Goal: Check status

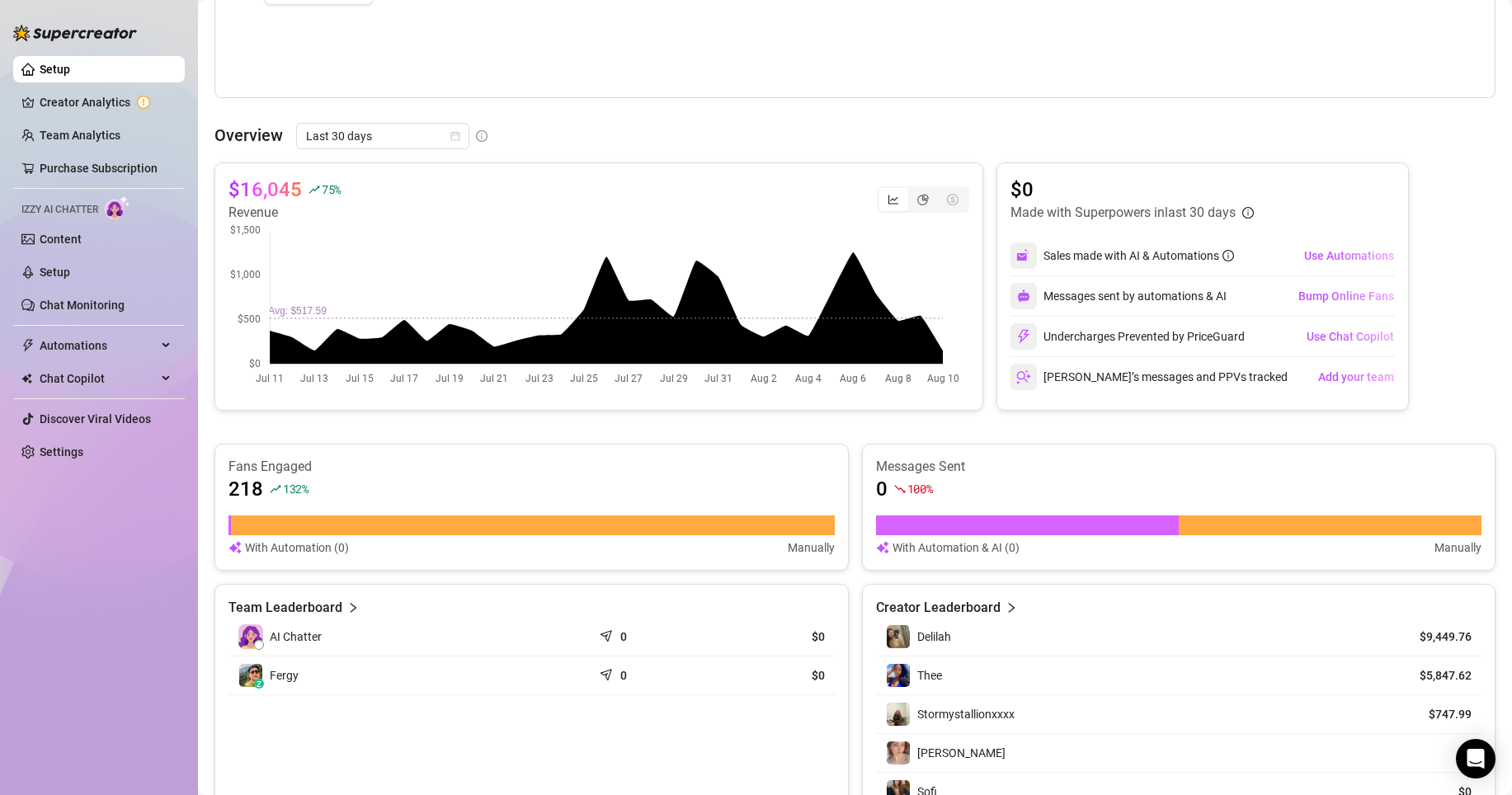
scroll to position [514, 0]
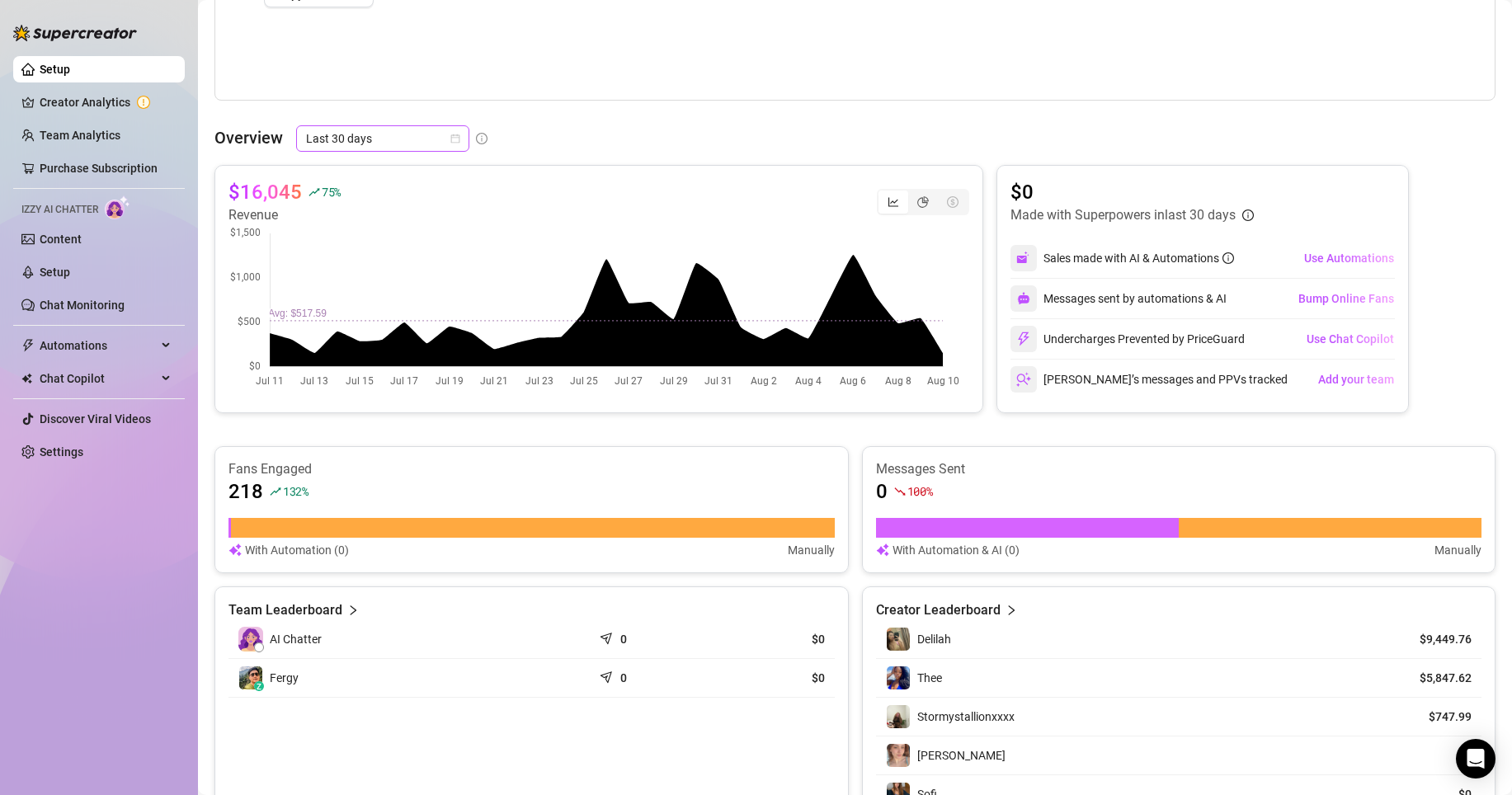
click at [458, 135] on icon "calendar" at bounding box center [455, 139] width 10 height 10
click at [410, 160] on div "Last 24 hours" at bounding box center [382, 171] width 167 height 26
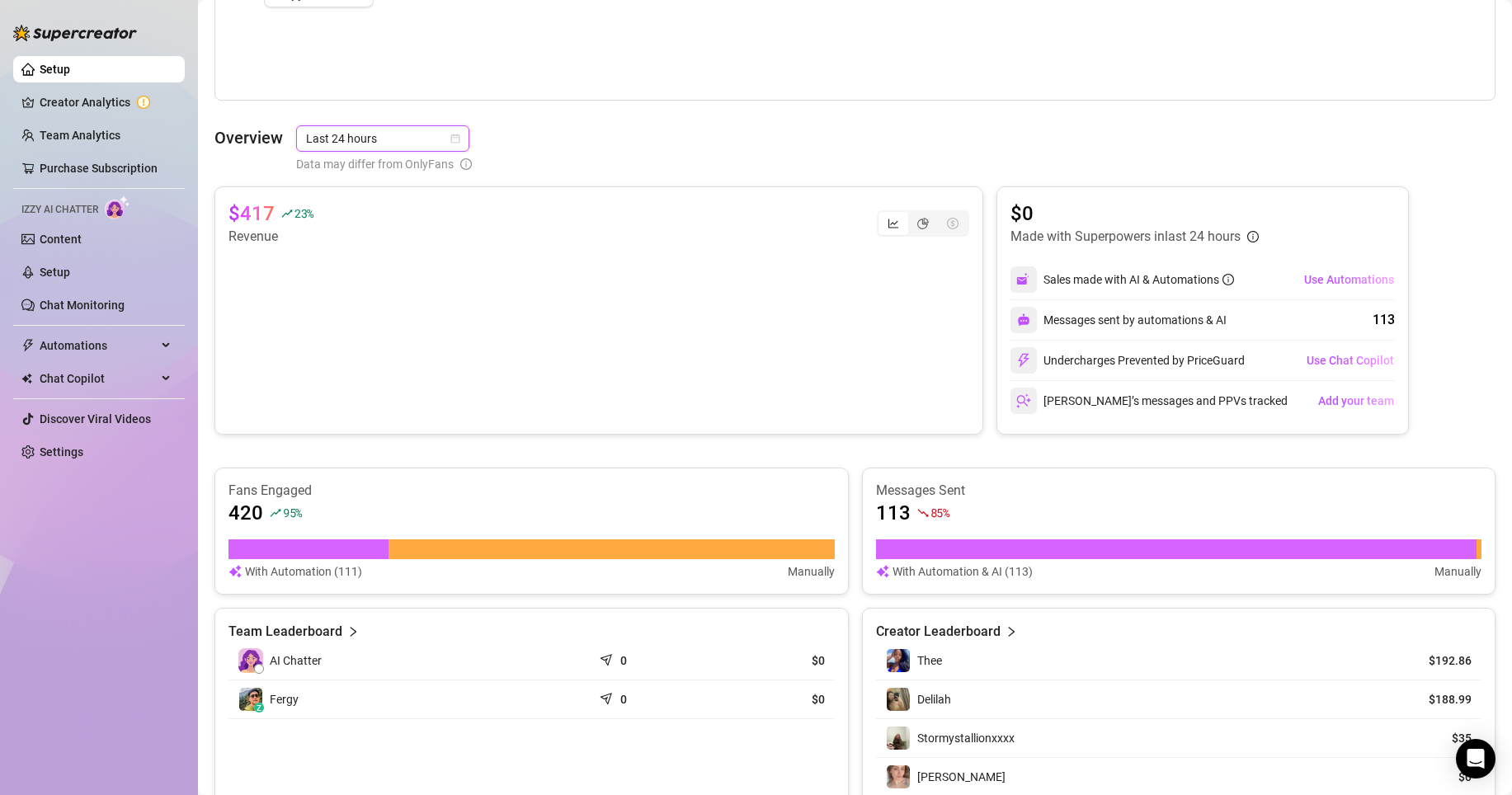
click at [452, 138] on icon "calendar" at bounding box center [455, 139] width 10 height 10
click at [386, 197] on div "Last 7 days" at bounding box center [382, 198] width 146 height 18
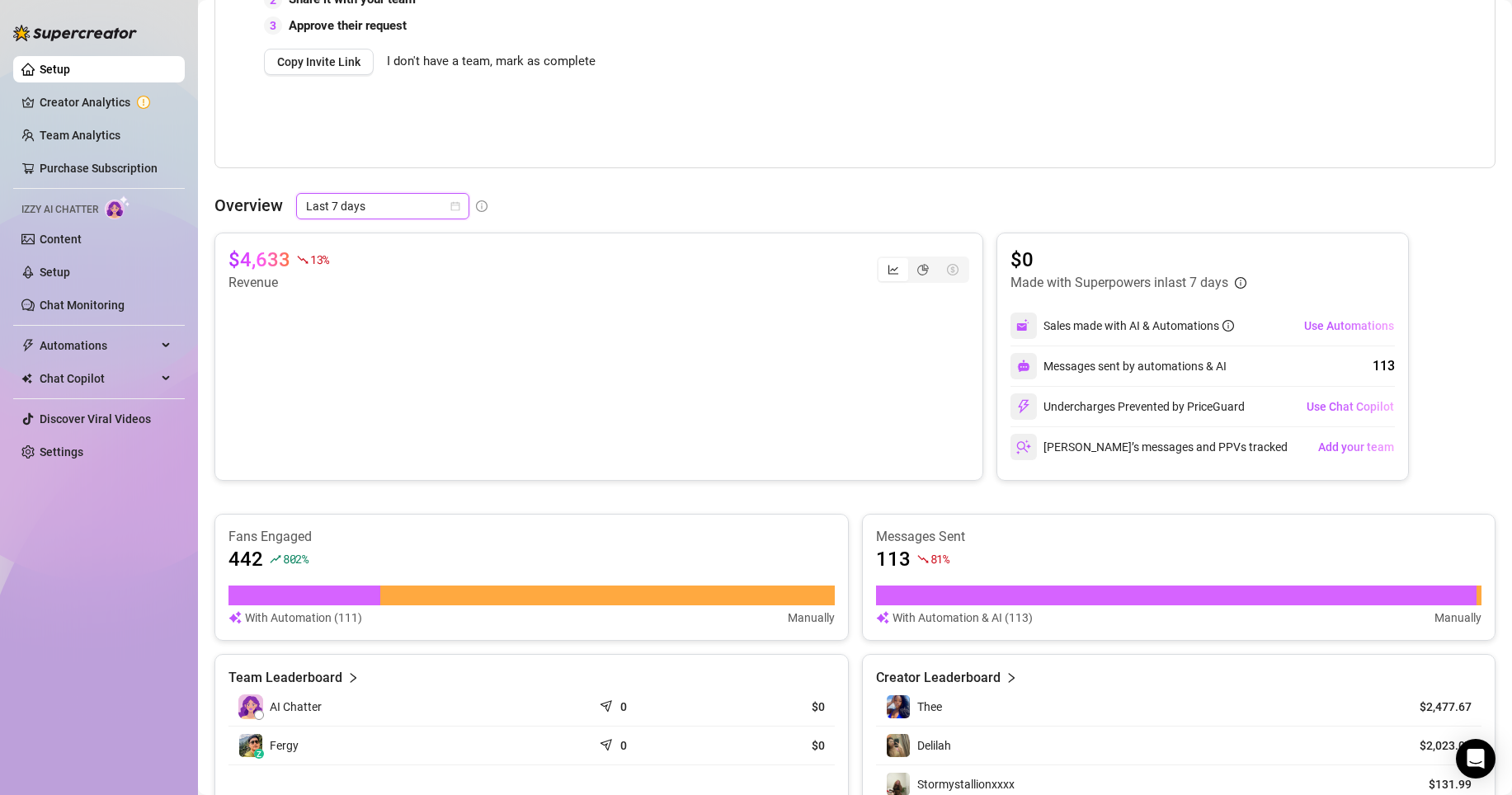
scroll to position [435, 0]
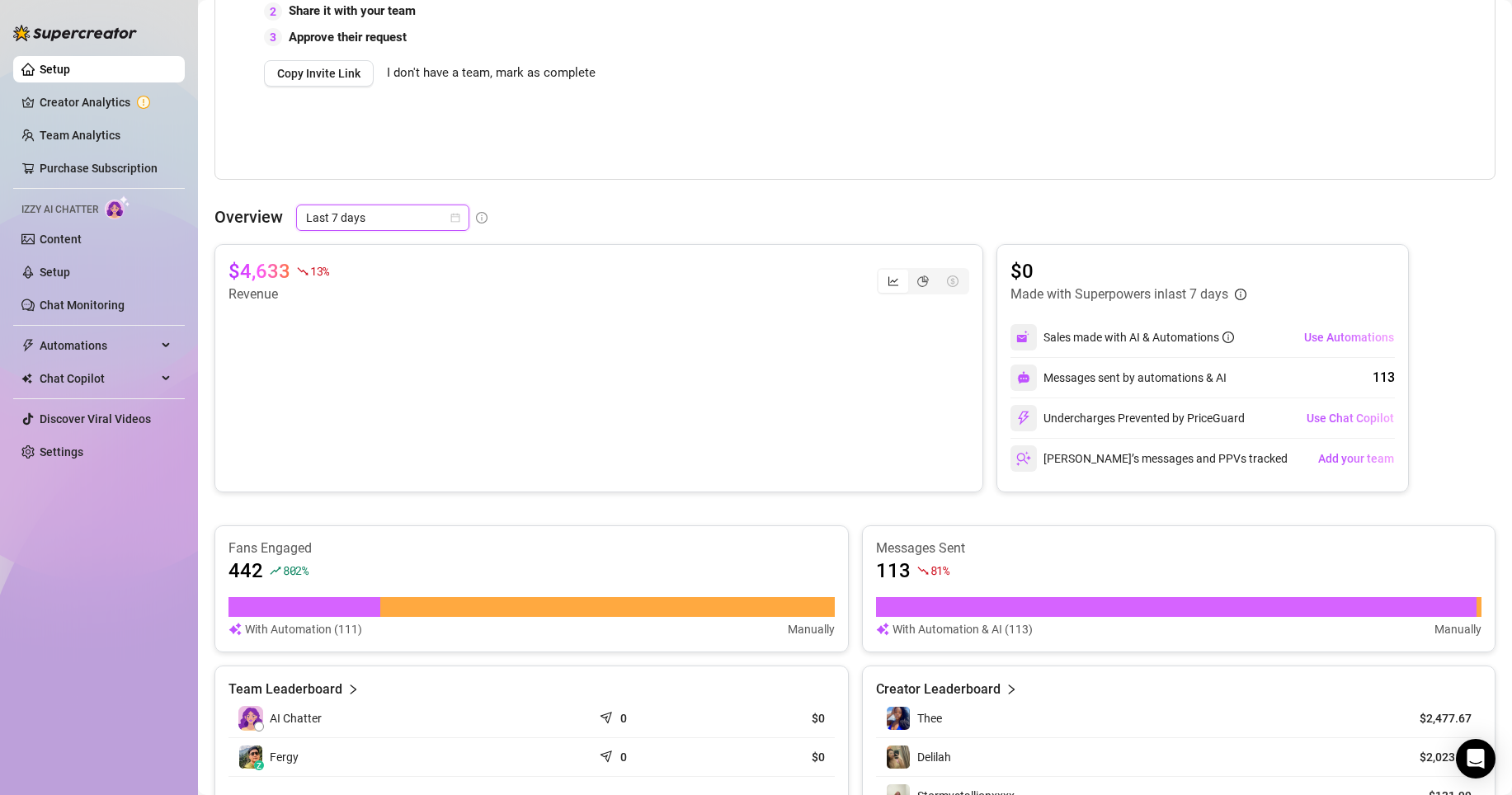
click at [423, 216] on span "Last 7 days" at bounding box center [383, 218] width 153 height 25
click at [454, 215] on icon "calendar" at bounding box center [455, 218] width 10 height 10
click at [351, 348] on div "Custom date" at bounding box center [382, 356] width 146 height 18
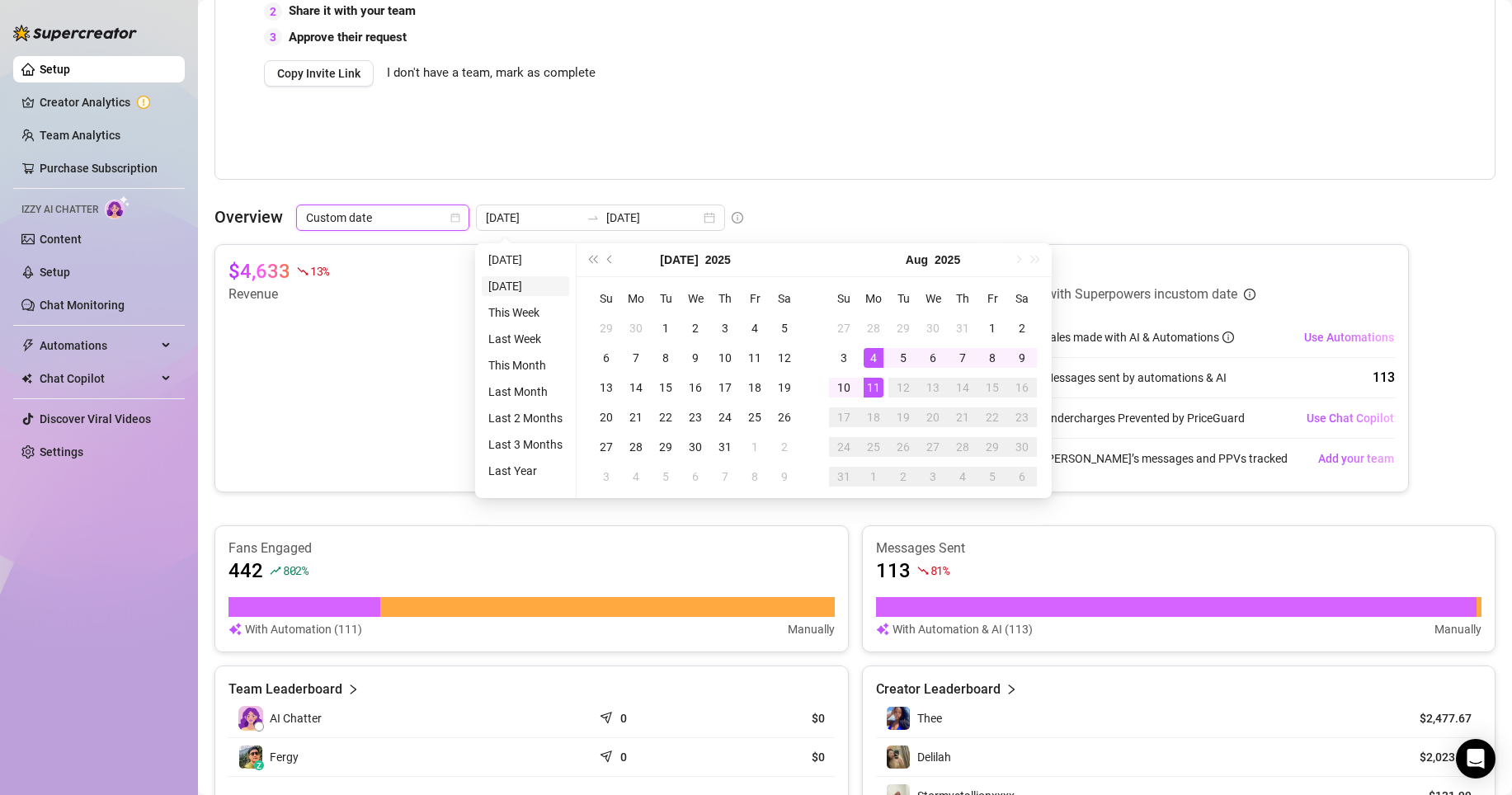
type input "[DATE]"
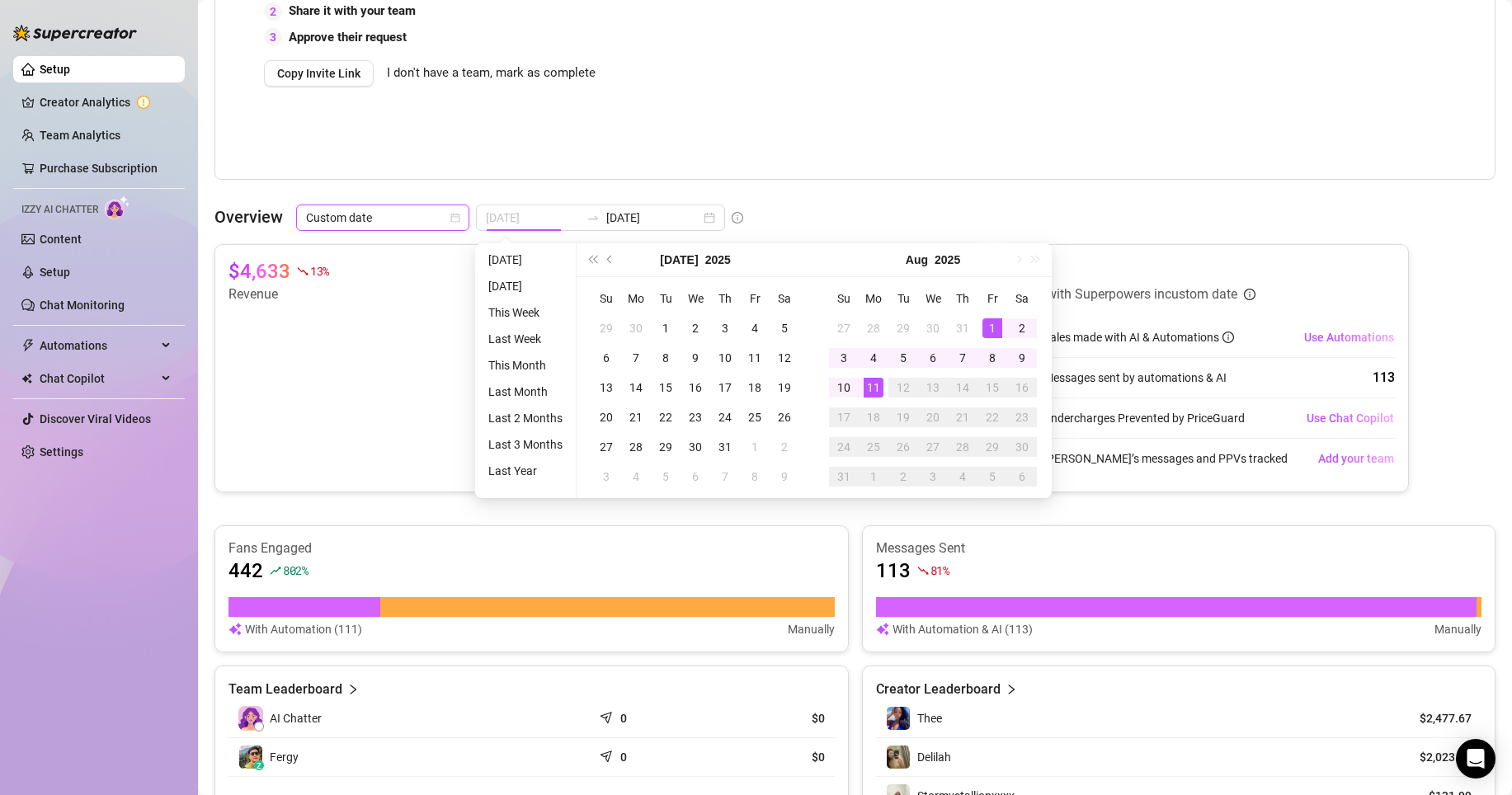
click at [987, 328] on div "1" at bounding box center [993, 328] width 20 height 20
type input "[DATE]"
click at [1036, 187] on div "👋 Hey, Fergy Check Noir Nectar's achievements with Supercreator Live Metrics (L…" at bounding box center [856, 390] width 1282 height 1628
